Goal: Find specific page/section: Find specific page/section

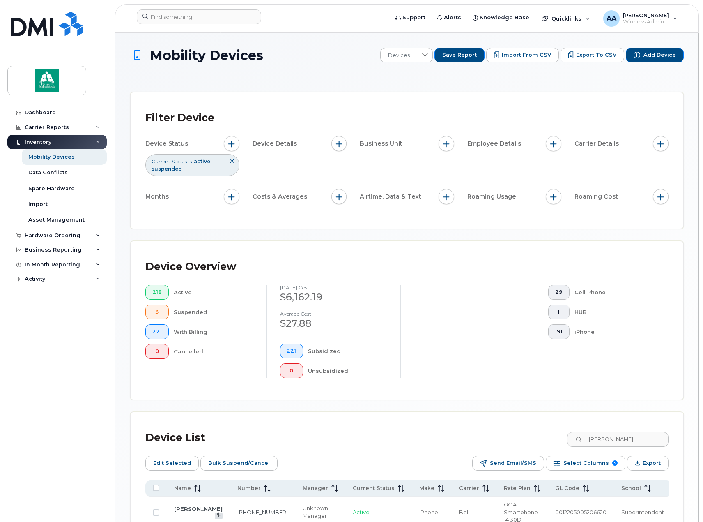
scroll to position [74, 0]
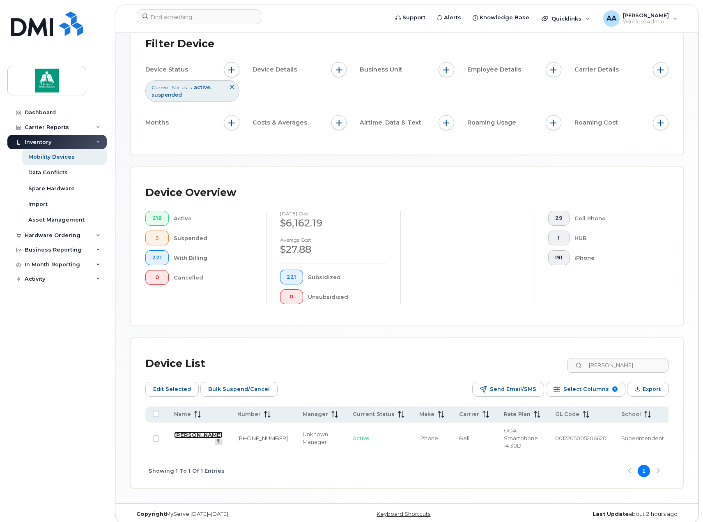
click at [183, 438] on link "[PERSON_NAME]" at bounding box center [198, 434] width 48 height 7
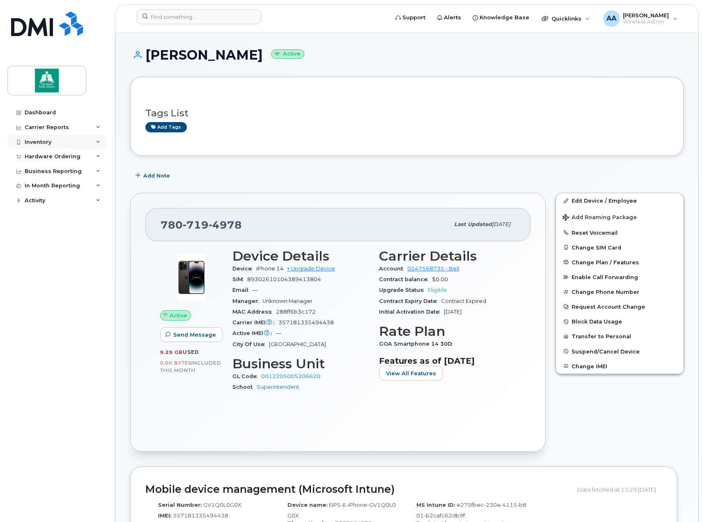
click at [58, 141] on div "Inventory" at bounding box center [56, 142] width 99 height 15
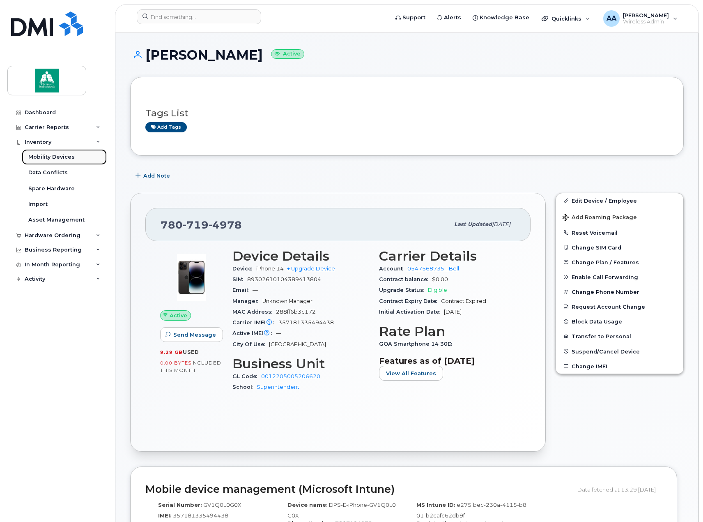
click at [55, 159] on div "Mobility Devices" at bounding box center [51, 156] width 46 height 7
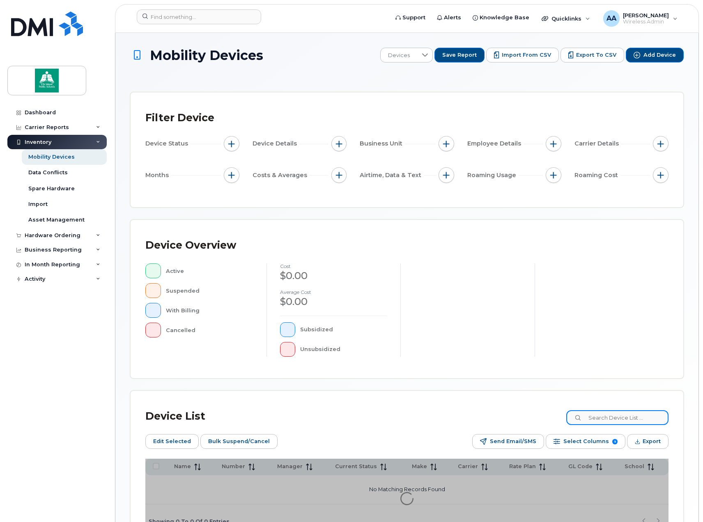
click at [617, 417] on input at bounding box center [617, 417] width 102 height 15
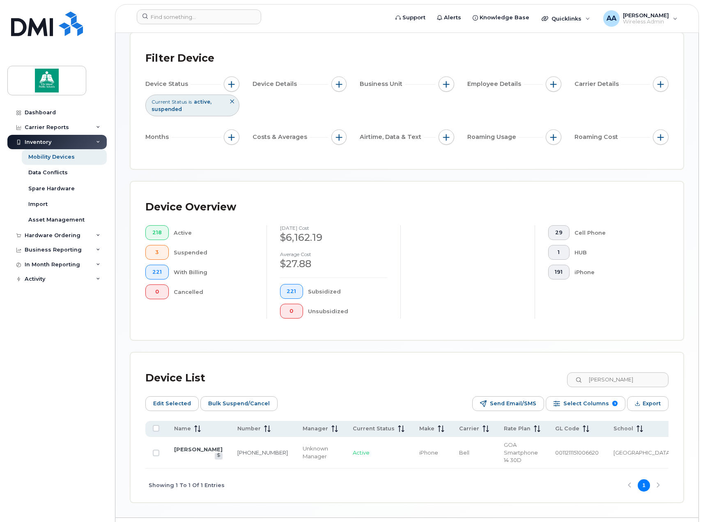
scroll to position [74, 0]
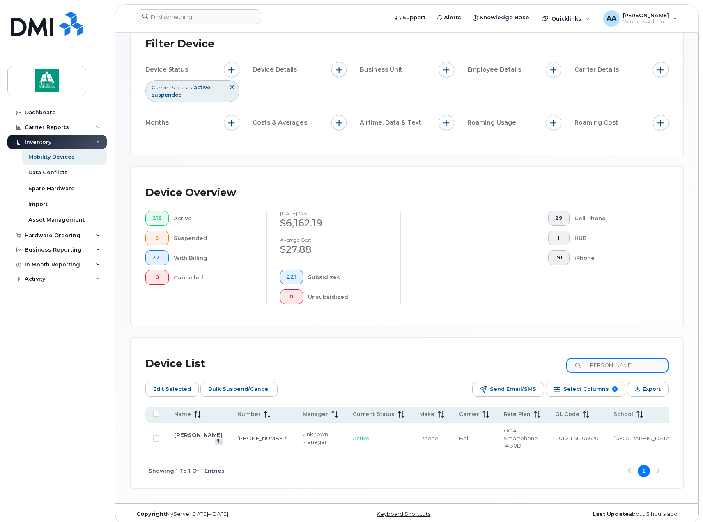
drag, startPoint x: 637, startPoint y: 361, endPoint x: 591, endPoint y: 364, distance: 46.1
click at [591, 364] on input "[PERSON_NAME]" at bounding box center [617, 365] width 102 height 15
type input "[PERSON_NAME]"
click at [177, 438] on link "[PERSON_NAME]" at bounding box center [198, 434] width 48 height 7
